Goal: Task Accomplishment & Management: Manage account settings

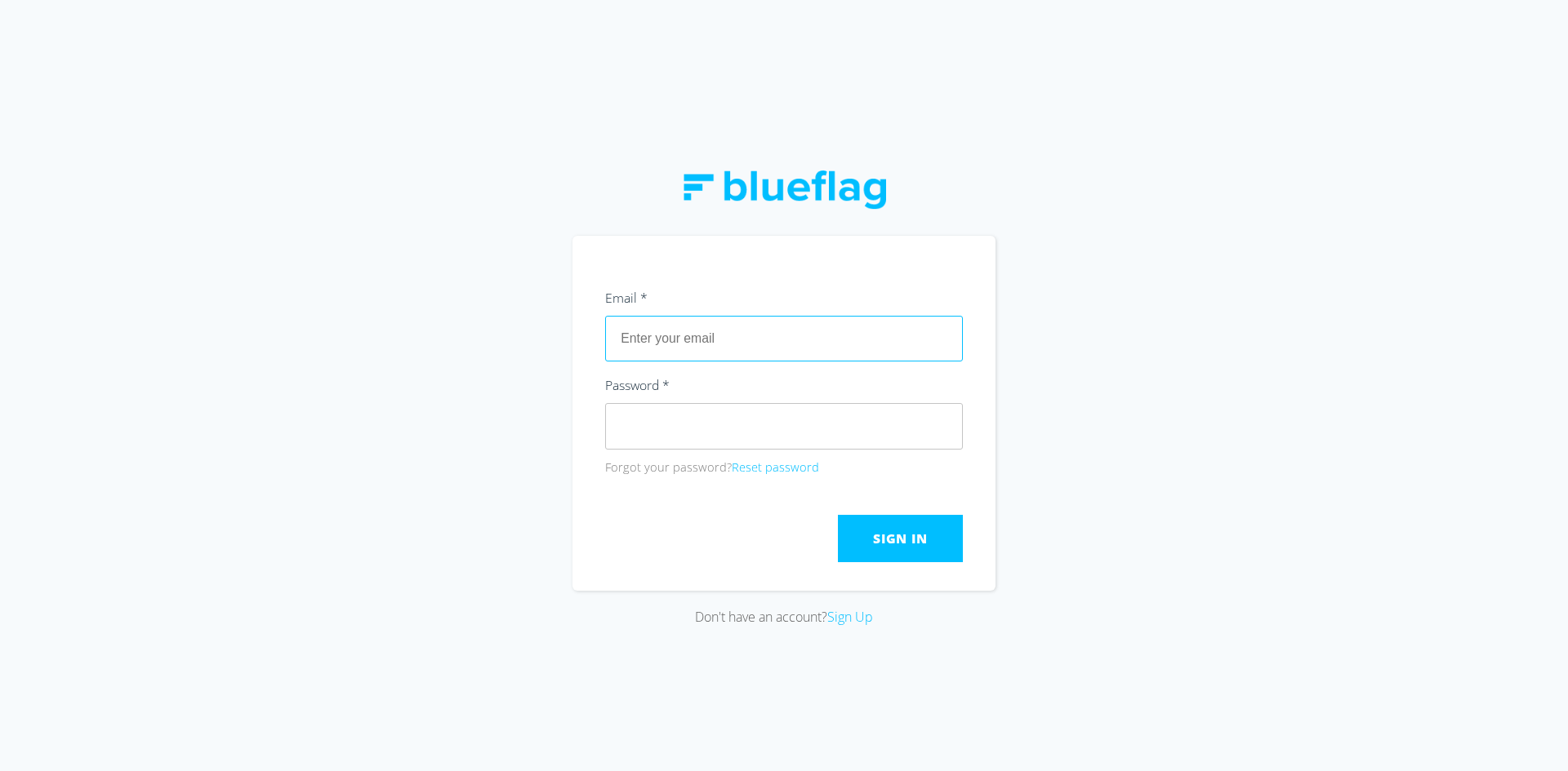
click at [852, 333] on input "text" at bounding box center [783, 339] width 357 height 46
click at [822, 344] on input "text" at bounding box center [783, 339] width 357 height 46
drag, startPoint x: 842, startPoint y: 343, endPoint x: 285, endPoint y: 396, distance: 559.5
click at [285, 396] on div "Don't have an account? Sign Up" at bounding box center [784, 386] width 1568 height 771
type input "l"
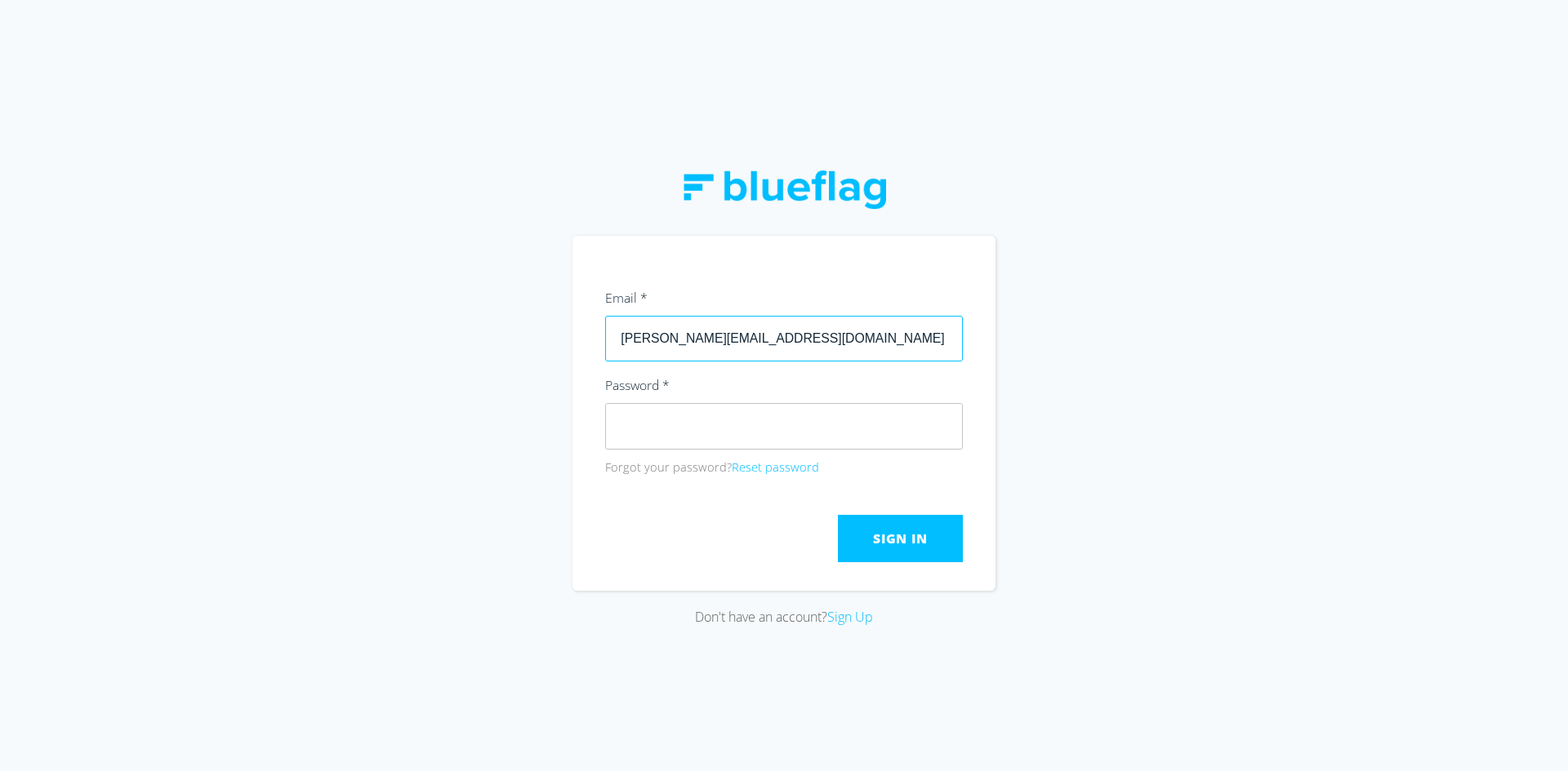
type input "[PERSON_NAME][EMAIL_ADDRESS][DOMAIN_NAME]"
click button "Submit" at bounding box center [0, 0] width 0 height 0
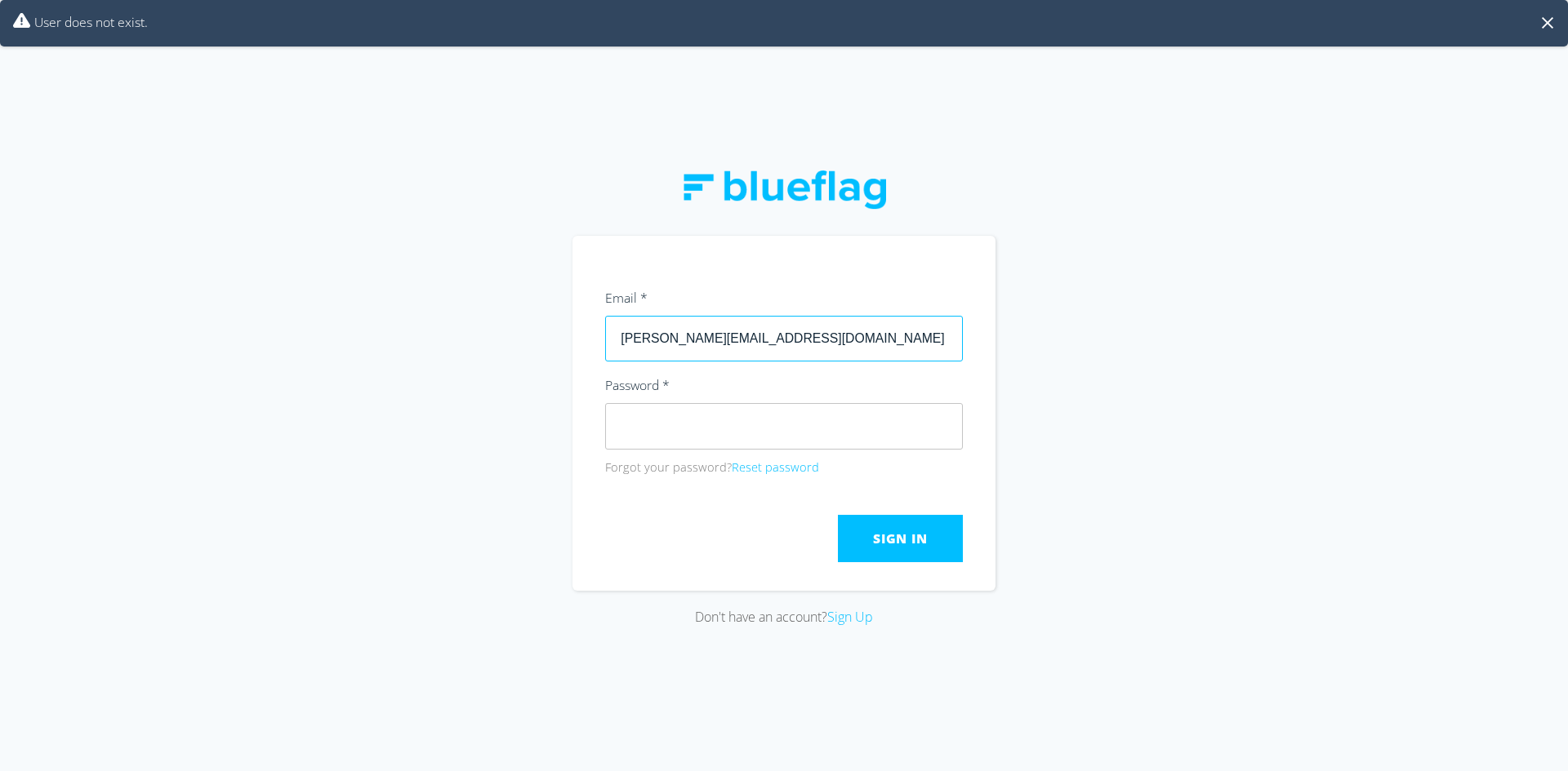
click at [270, 459] on div "Don't have an account? Sign Up" at bounding box center [784, 386] width 1568 height 771
click at [429, 426] on div "Don't have an account? Sign Up" at bounding box center [784, 386] width 1568 height 771
click at [898, 529] on button "Sign In" at bounding box center [900, 539] width 125 height 48
click at [922, 534] on span "Sign In" at bounding box center [899, 539] width 54 height 18
click at [577, 418] on section "Email * [PERSON_NAME][EMAIL_ADDRESS][DOMAIN_NAME] Password * Forgot your passwo…" at bounding box center [783, 413] width 423 height 355
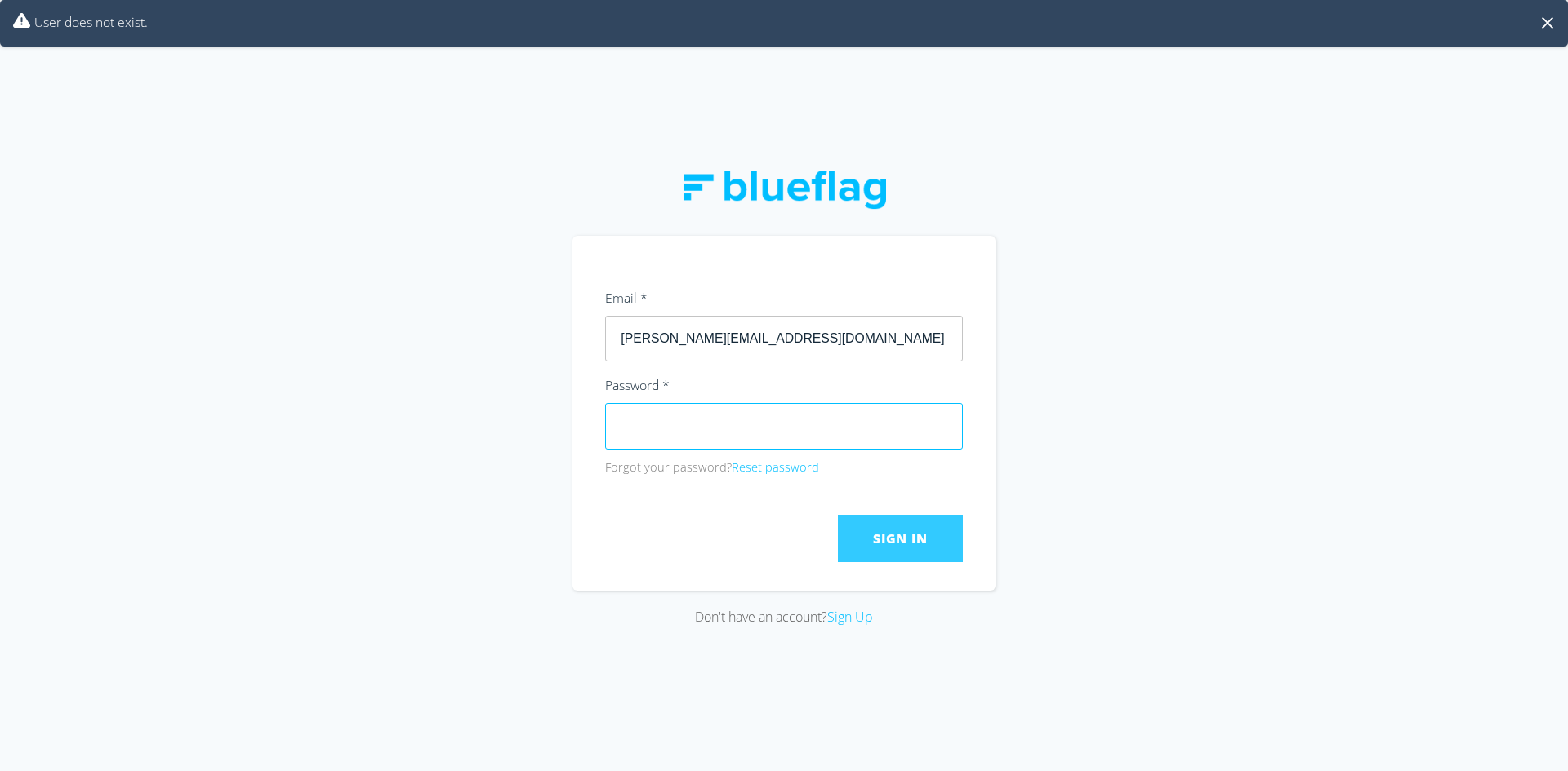
click at [939, 544] on button "Sign In" at bounding box center [900, 539] width 125 height 48
click at [1087, 466] on div "Don't have an account? Sign Up" at bounding box center [784, 386] width 1568 height 771
click at [781, 345] on input "[PERSON_NAME][EMAIL_ADDRESS][DOMAIN_NAME]" at bounding box center [783, 339] width 357 height 46
click at [648, 338] on input "[PERSON_NAME][EMAIL_ADDRESS][DOMAIN_NAME]" at bounding box center [783, 339] width 357 height 46
click at [776, 347] on input "[PERSON_NAME][EMAIL_ADDRESS][DOMAIN_NAME]" at bounding box center [783, 339] width 357 height 46
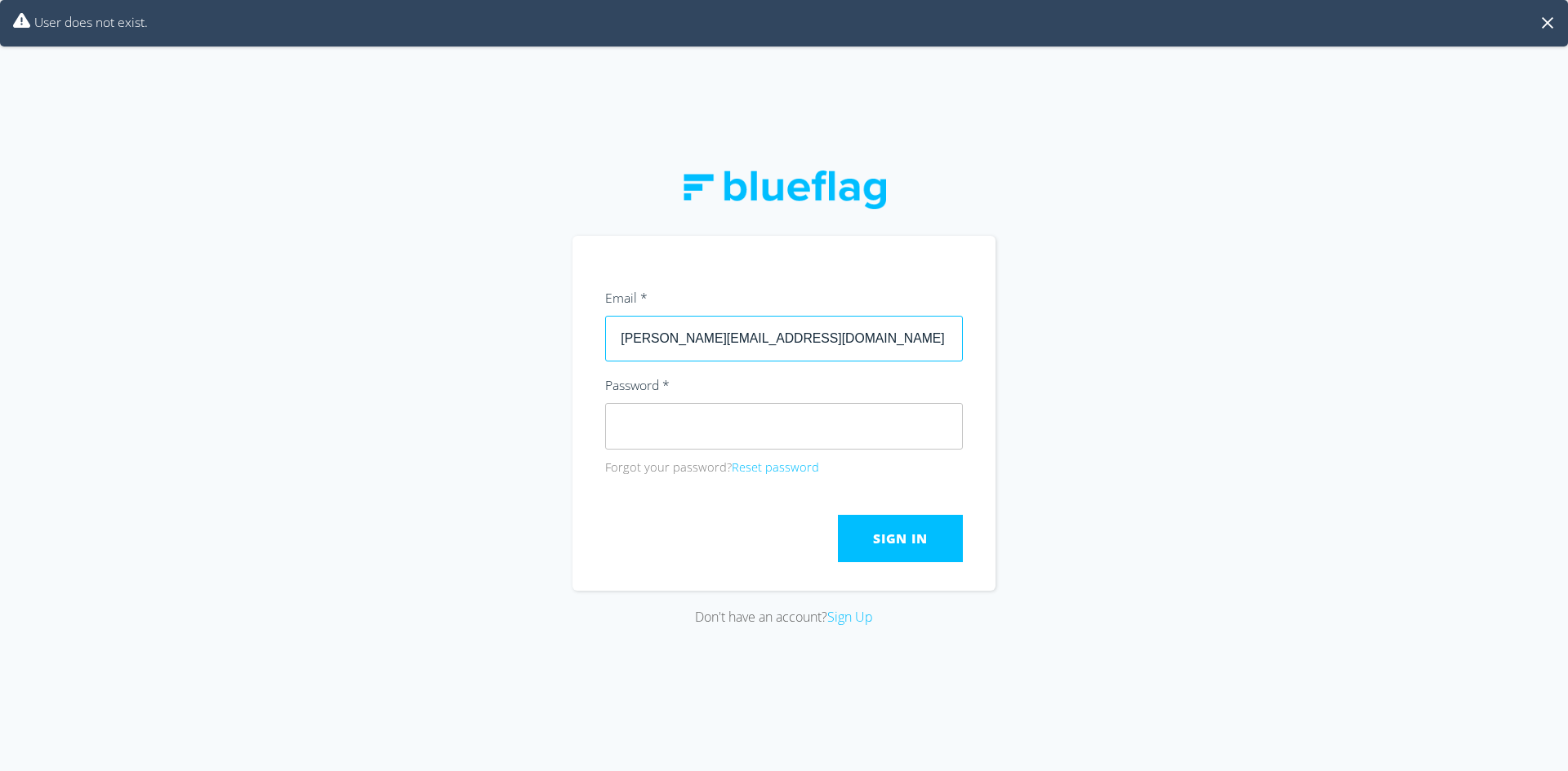
drag, startPoint x: 831, startPoint y: 335, endPoint x: 576, endPoint y: 341, distance: 255.1
click at [576, 341] on section "Email * [PERSON_NAME][EMAIL_ADDRESS][DOMAIN_NAME] Password * Forgot your passwo…" at bounding box center [783, 413] width 423 height 355
click at [1105, 526] on div "Don't have an account? Sign Up" at bounding box center [784, 386] width 1568 height 771
click at [540, 427] on div "Don't have an account? Sign Up" at bounding box center [784, 386] width 1568 height 771
